Goal: Find specific page/section: Find specific page/section

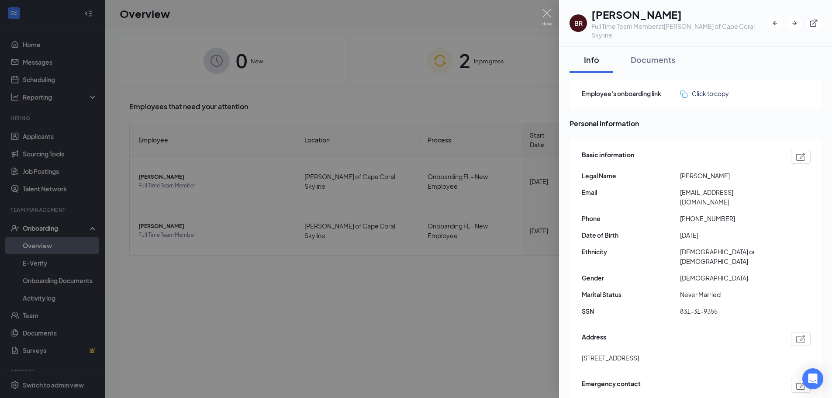
click at [419, 295] on div at bounding box center [416, 199] width 832 height 398
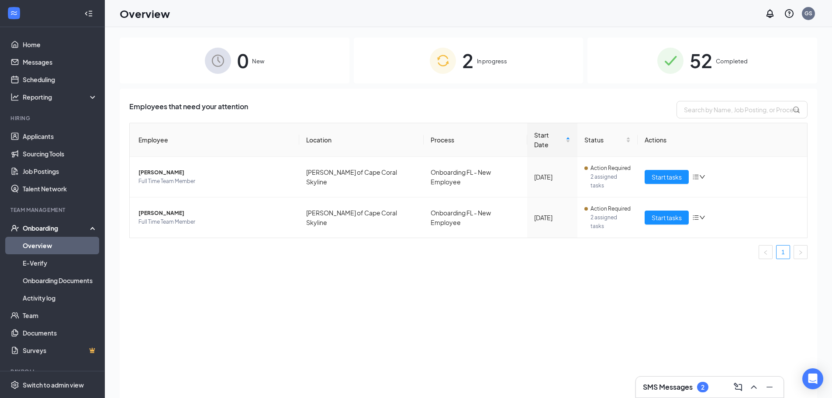
click at [526, 67] on div "2 In progress" at bounding box center [469, 61] width 230 height 46
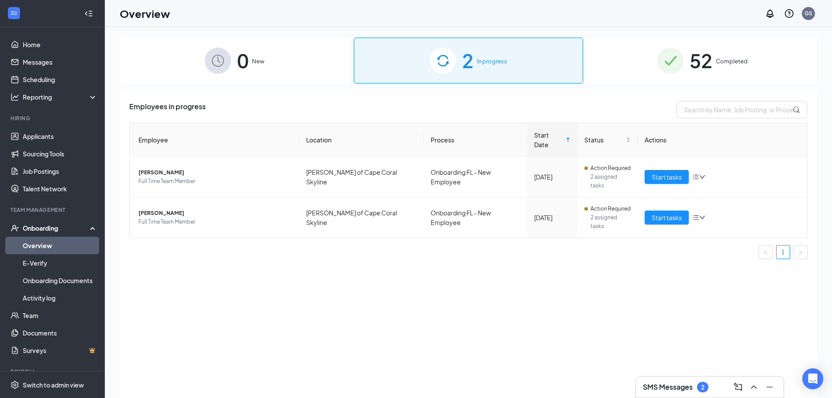
click at [272, 40] on div "0 New" at bounding box center [235, 61] width 230 height 46
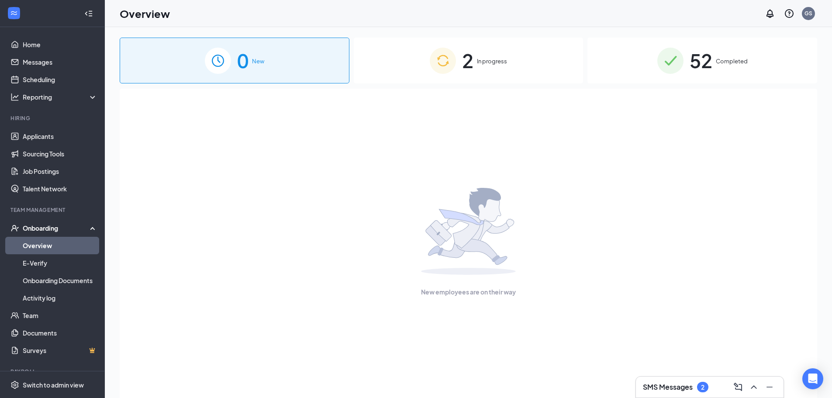
click at [404, 51] on div "2 In progress" at bounding box center [469, 61] width 230 height 46
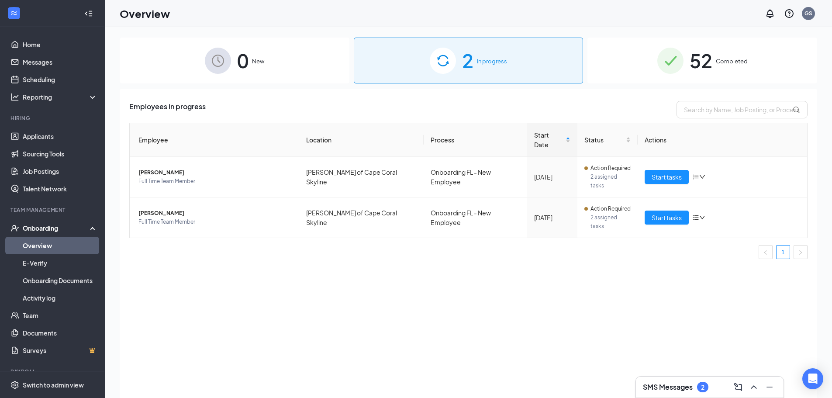
click at [682, 386] on h3 "SMS Messages" at bounding box center [668, 387] width 50 height 10
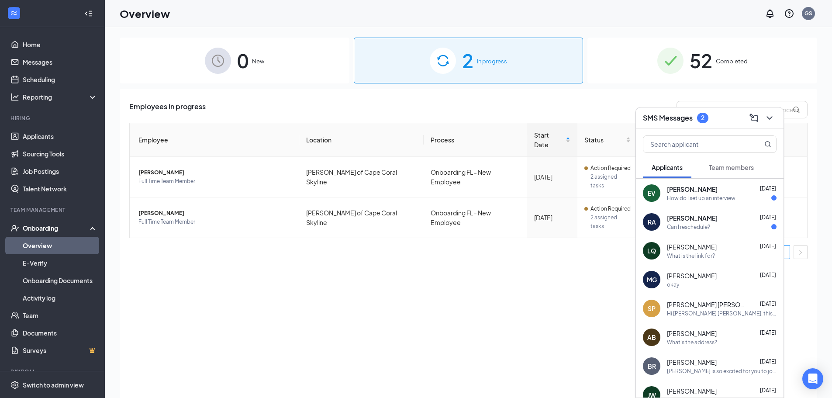
click at [717, 118] on div "SMS Messages 2" at bounding box center [710, 118] width 134 height 14
